Goal: Information Seeking & Learning: Understand process/instructions

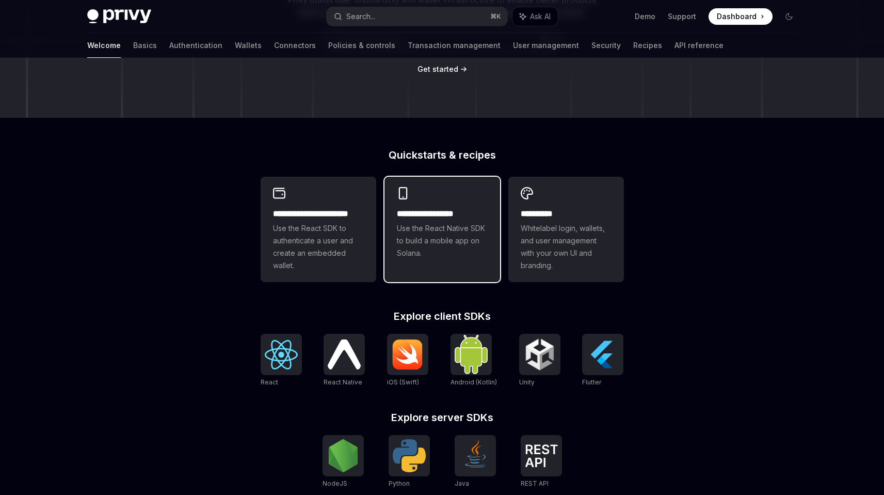
scroll to position [215, 0]
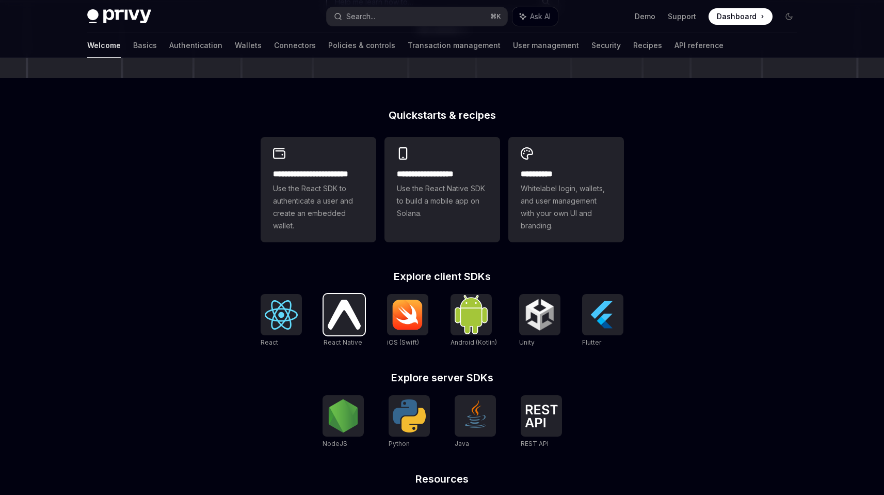
click at [353, 322] on img at bounding box center [344, 313] width 33 height 29
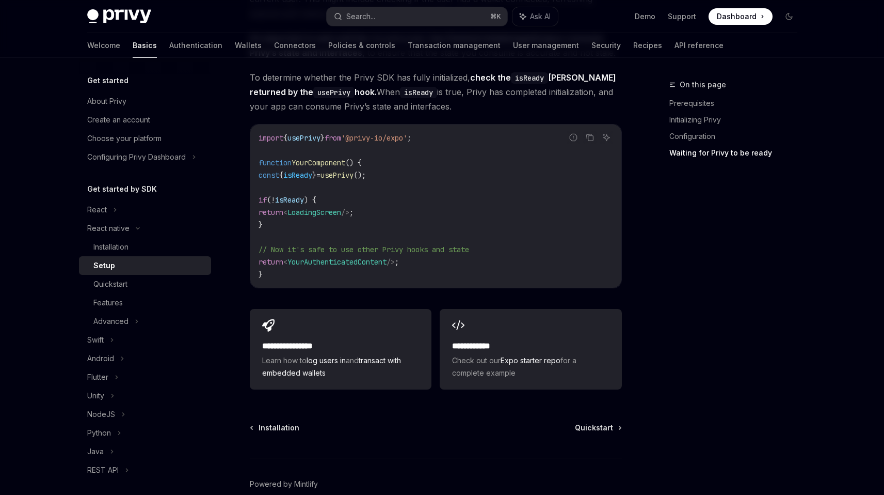
scroll to position [920, 0]
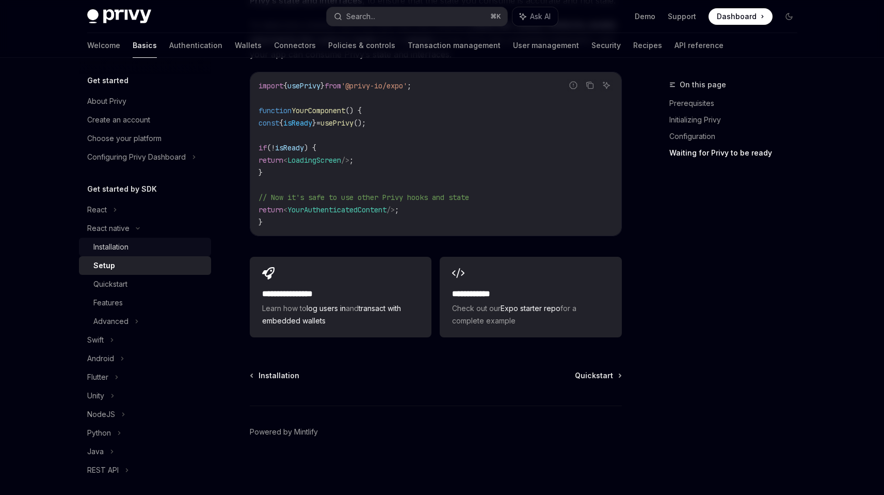
click at [139, 244] on div "Installation" at bounding box center [149, 247] width 112 height 12
type textarea "*"
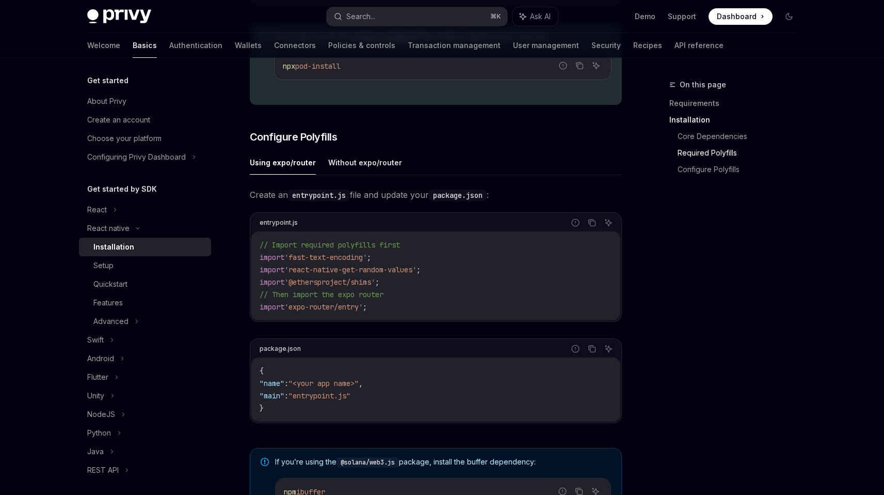
scroll to position [411, 0]
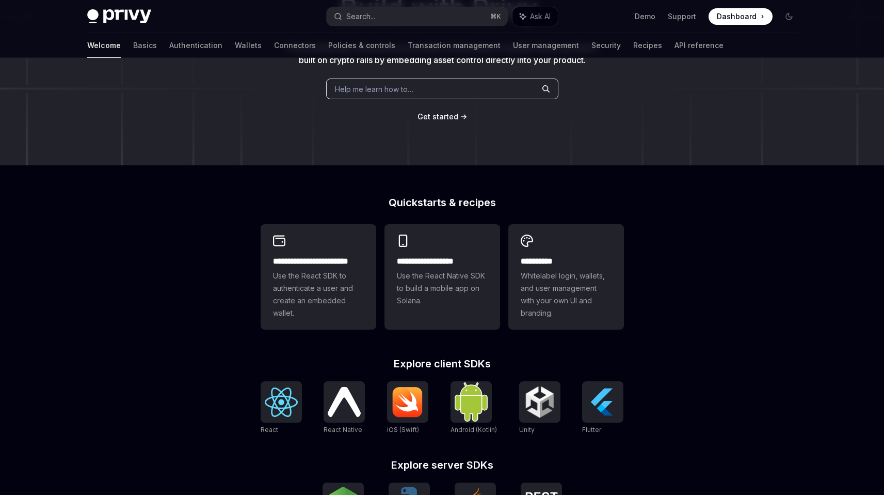
scroll to position [275, 0]
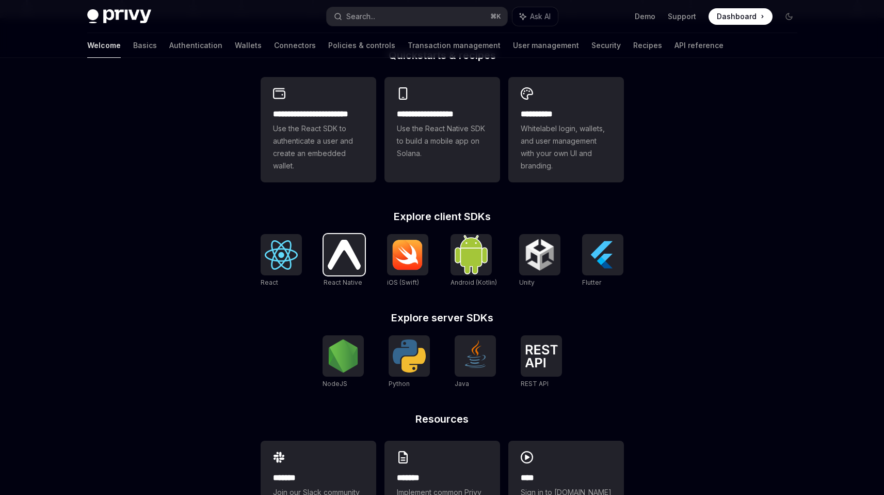
click at [332, 259] on img at bounding box center [344, 254] width 33 height 29
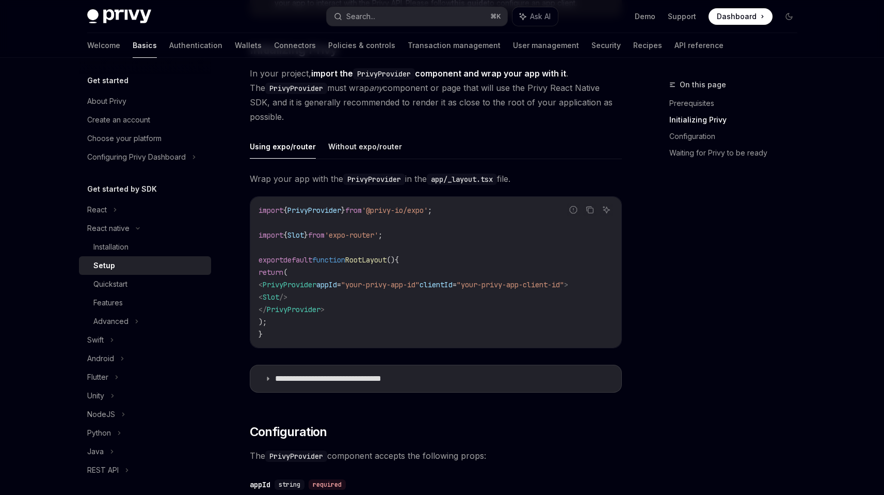
scroll to position [231, 0]
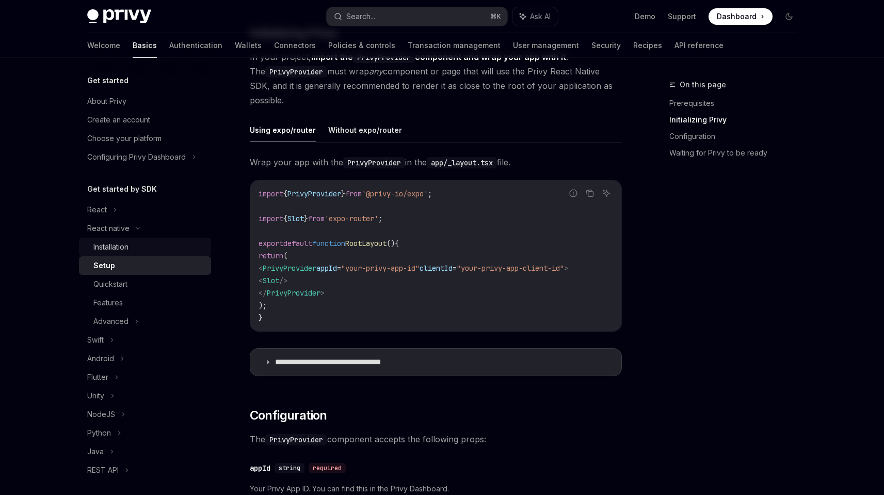
click at [152, 243] on div "Installation" at bounding box center [149, 247] width 112 height 12
type textarea "*"
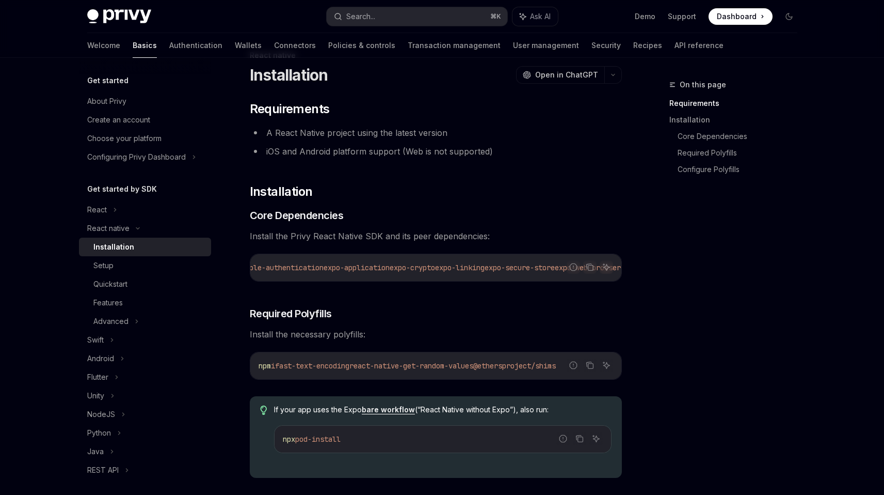
scroll to position [0, 97]
click at [420, 266] on span "expo-crypto" at bounding box center [411, 267] width 45 height 9
click at [472, 270] on span "expo-web-browser" at bounding box center [439, 267] width 66 height 9
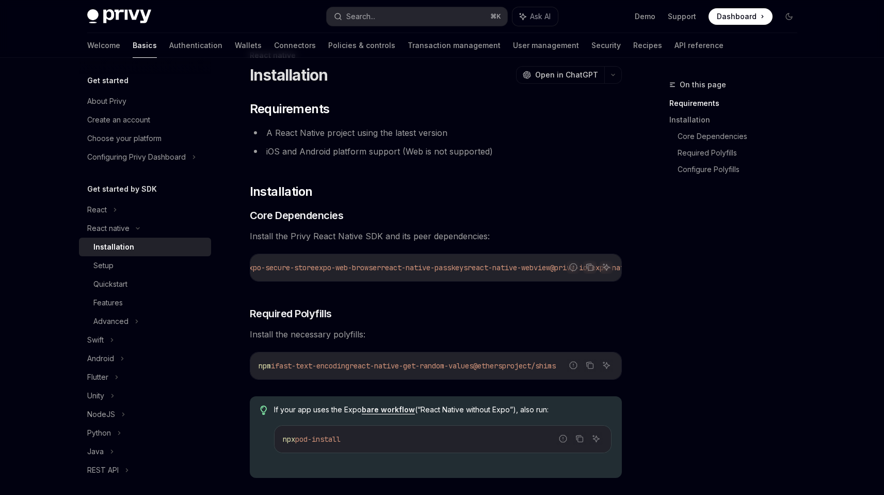
click at [468, 267] on span "react-native-passkeys" at bounding box center [424, 267] width 87 height 9
click at [490, 269] on span "@privy-io/expo-native-extensions" at bounding box center [473, 267] width 132 height 9
click at [516, 266] on span "@privy-io/expo-native-extensions" at bounding box center [473, 267] width 132 height 9
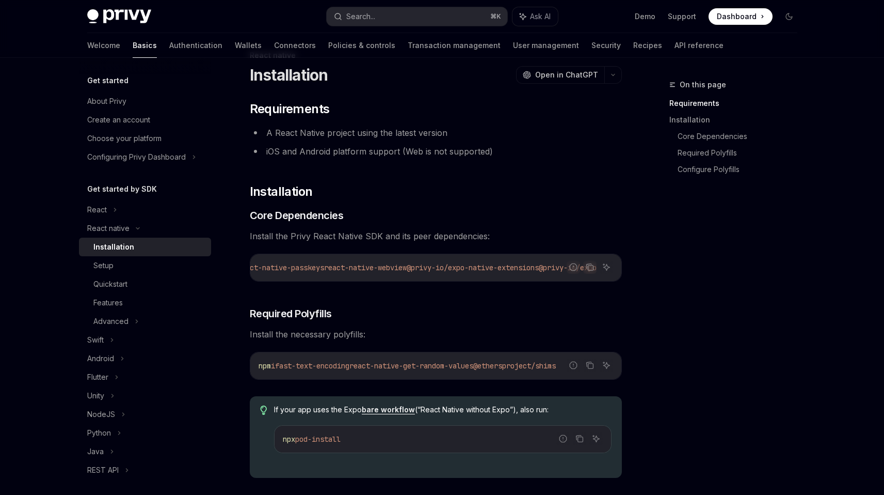
click at [462, 270] on span "@privy-io/expo-native-extensions" at bounding box center [473, 267] width 132 height 9
click at [588, 268] on icon "Copy the contents from the code block" at bounding box center [590, 267] width 5 height 5
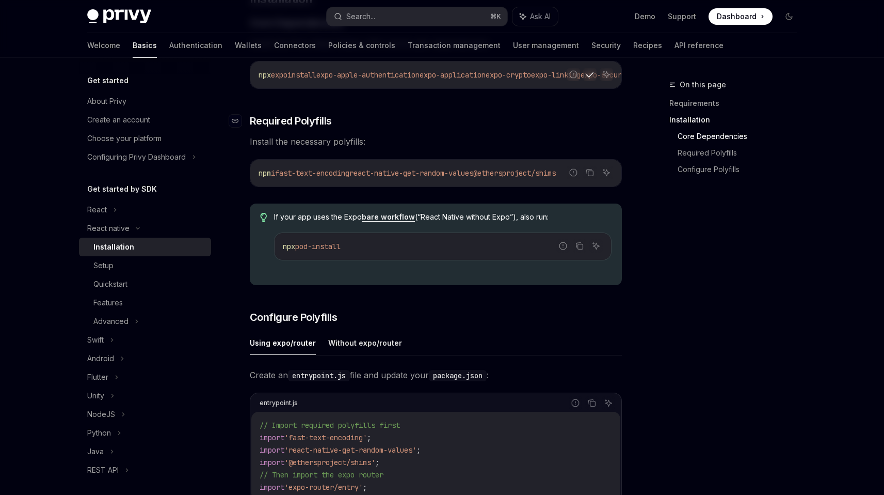
scroll to position [224, 0]
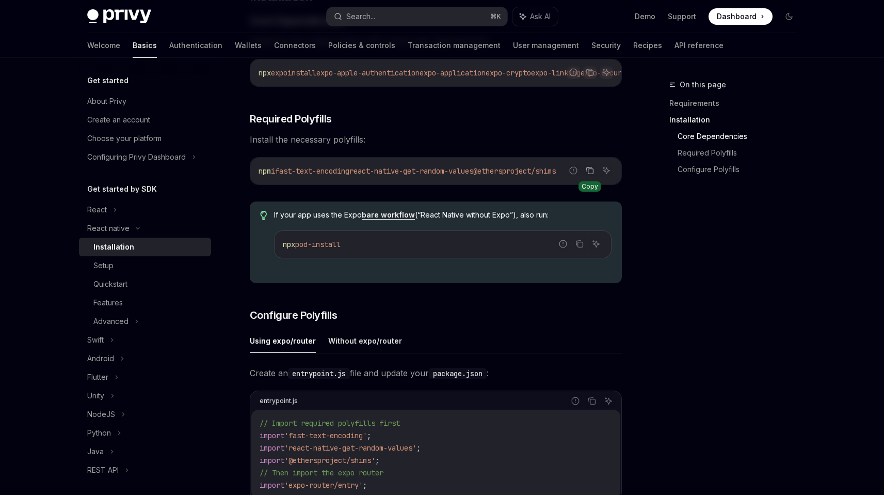
click at [590, 173] on icon "Copy the contents from the code block" at bounding box center [590, 170] width 8 height 8
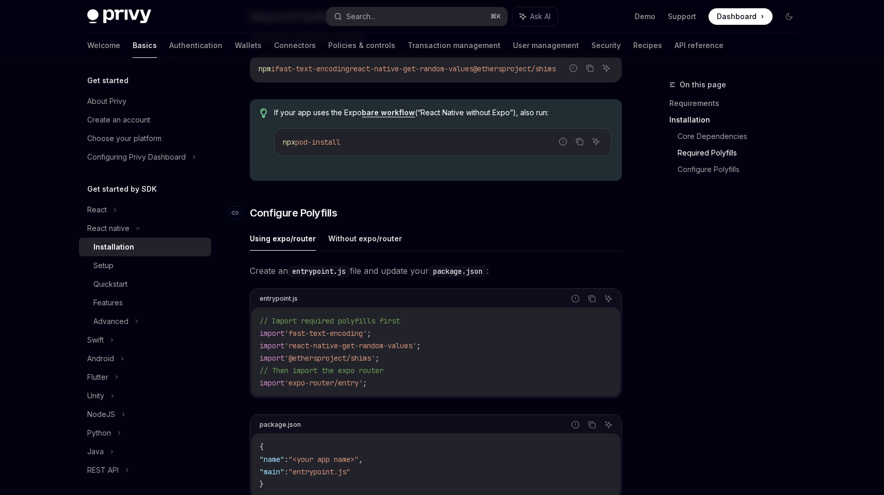
scroll to position [320, 0]
